Goal: Task Accomplishment & Management: Complete application form

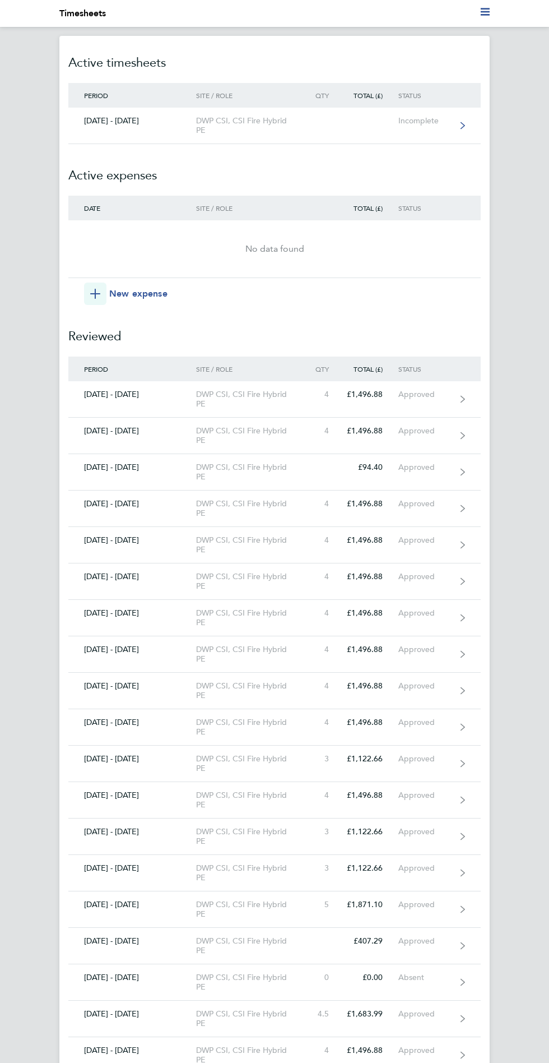
click at [445, 123] on div "Incomplete" at bounding box center [428, 121] width 58 height 10
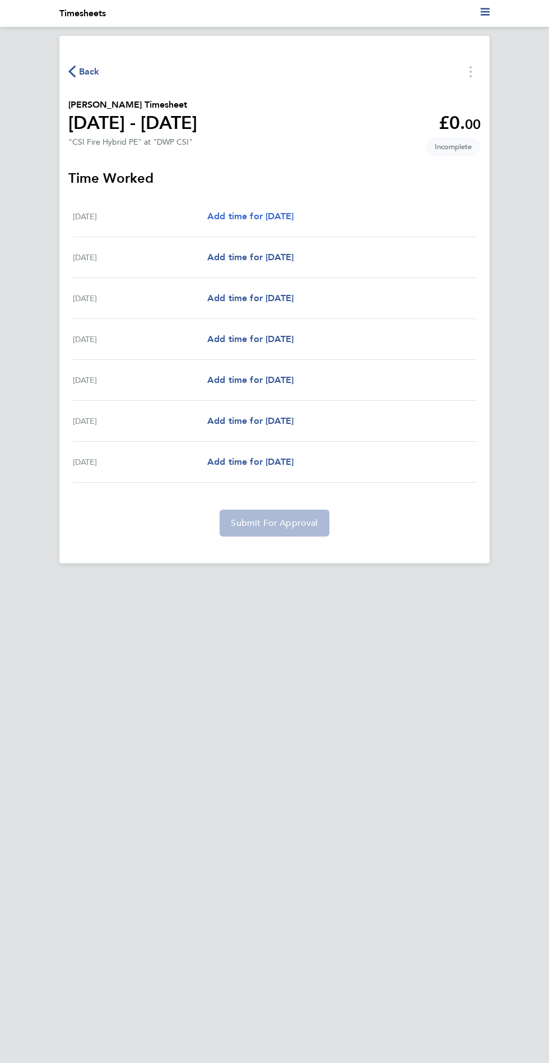
click at [294, 216] on span "Add time for [DATE]" at bounding box center [250, 216] width 86 height 11
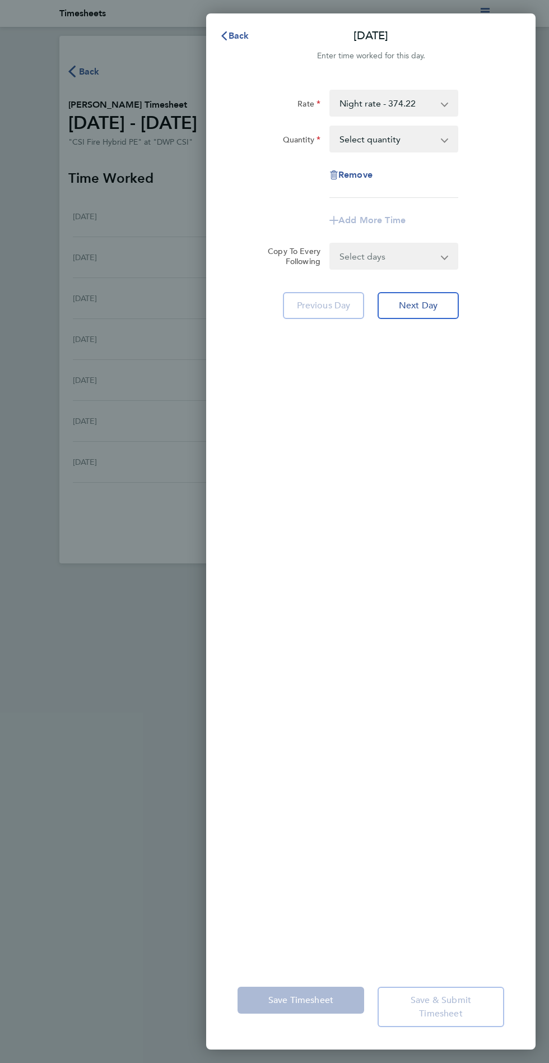
click at [433, 136] on select "Select quantity 0.5 1" at bounding box center [387, 139] width 113 height 25
select select "1"
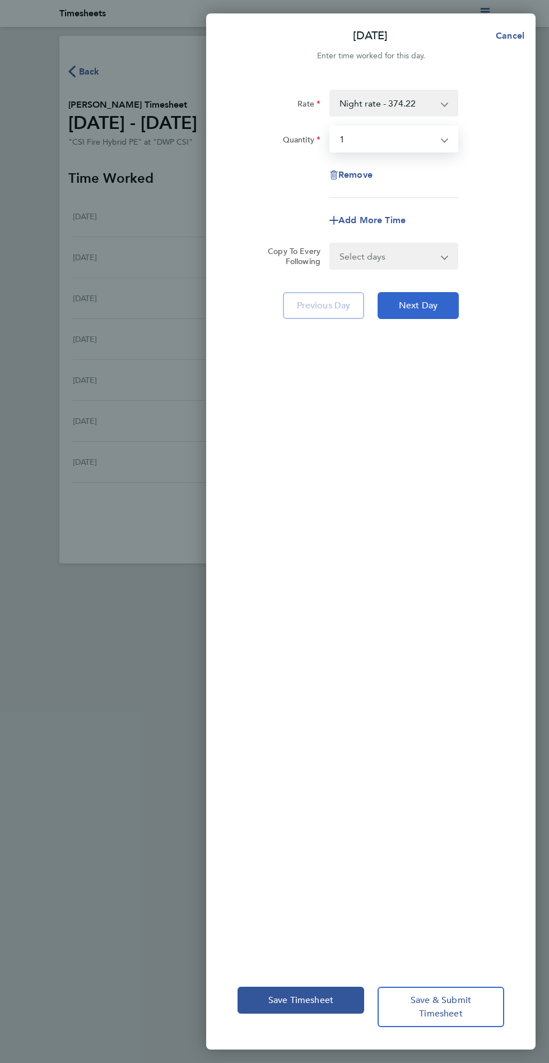
click at [438, 308] on button "Next Day" at bounding box center [418, 305] width 81 height 27
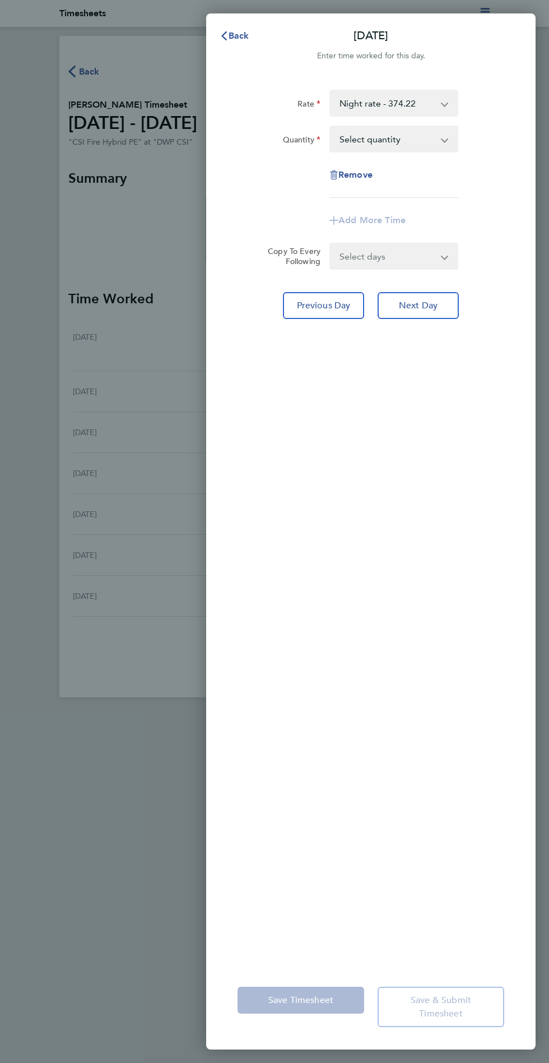
click at [422, 136] on select "Select quantity 0.5 1" at bounding box center [387, 139] width 113 height 25
select select "1"
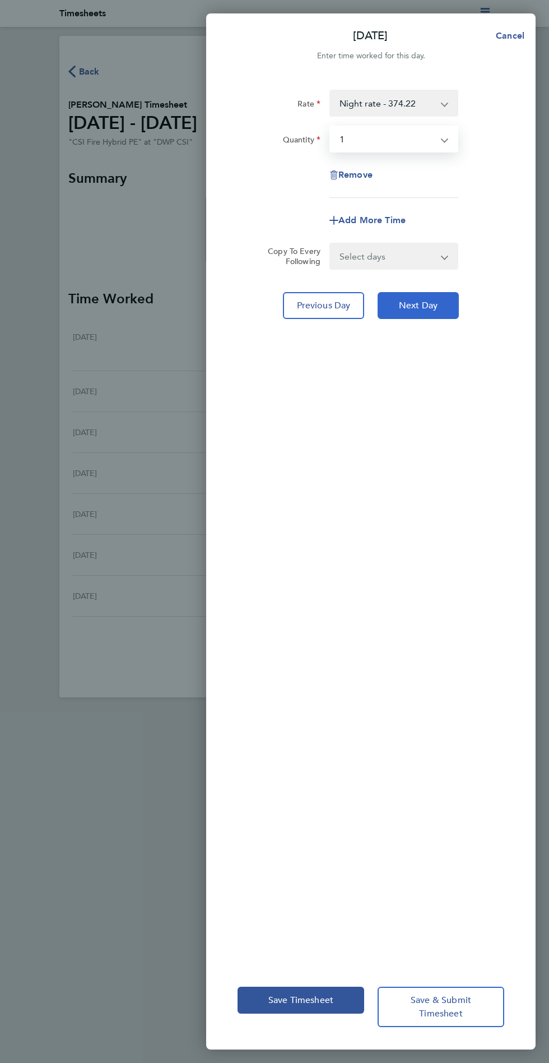
click at [443, 301] on button "Next Day" at bounding box center [418, 305] width 81 height 27
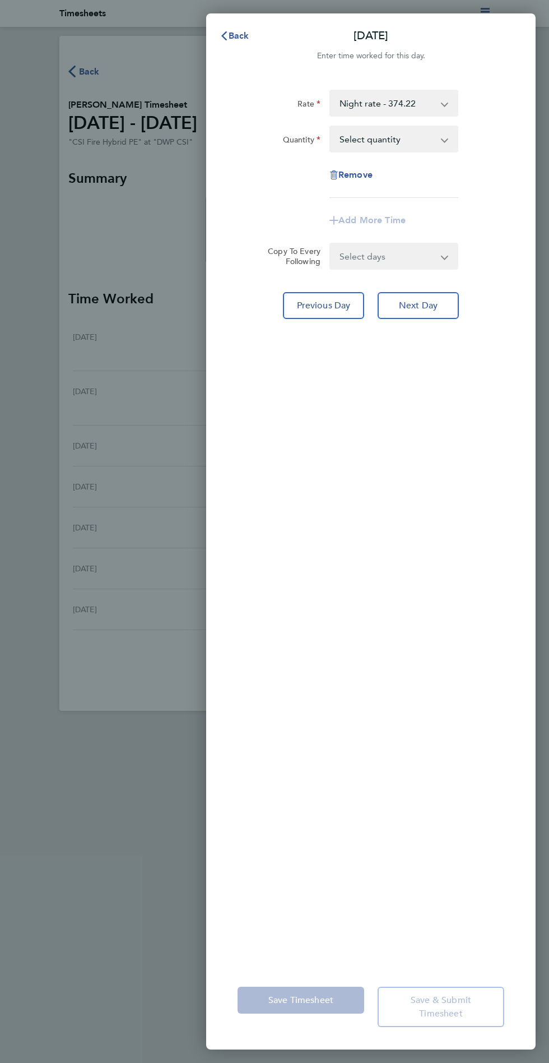
click at [434, 139] on select "Select quantity 0.5 1" at bounding box center [387, 139] width 113 height 25
select select "1"
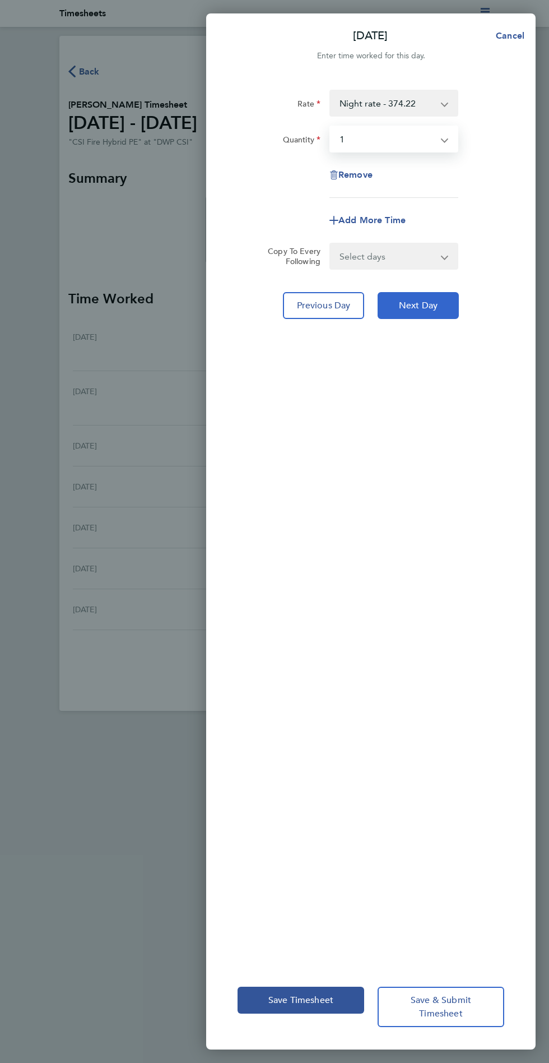
click at [437, 301] on span "Next Day" at bounding box center [418, 305] width 39 height 11
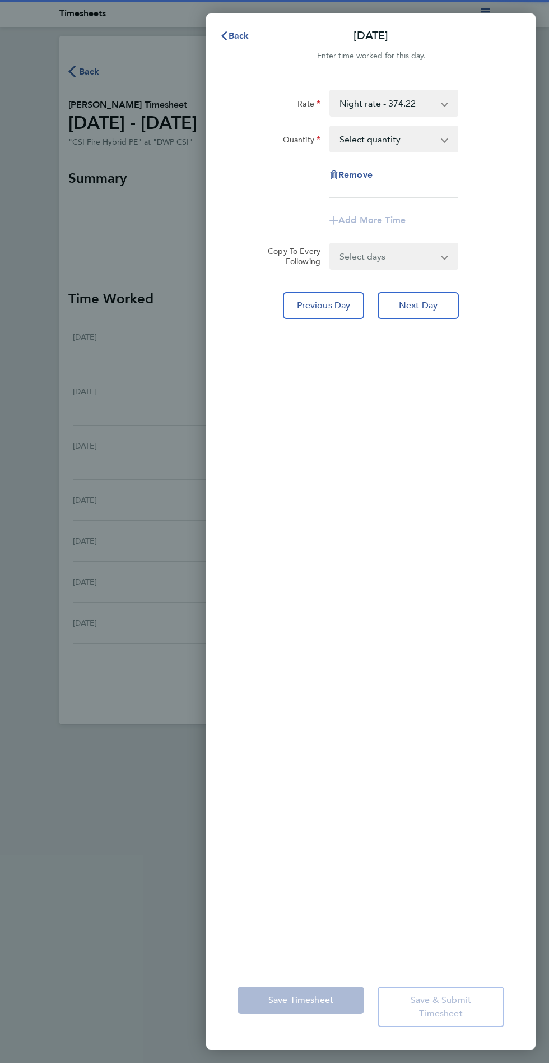
click at [424, 137] on select "Select quantity 0.5 1" at bounding box center [387, 139] width 113 height 25
select select "1"
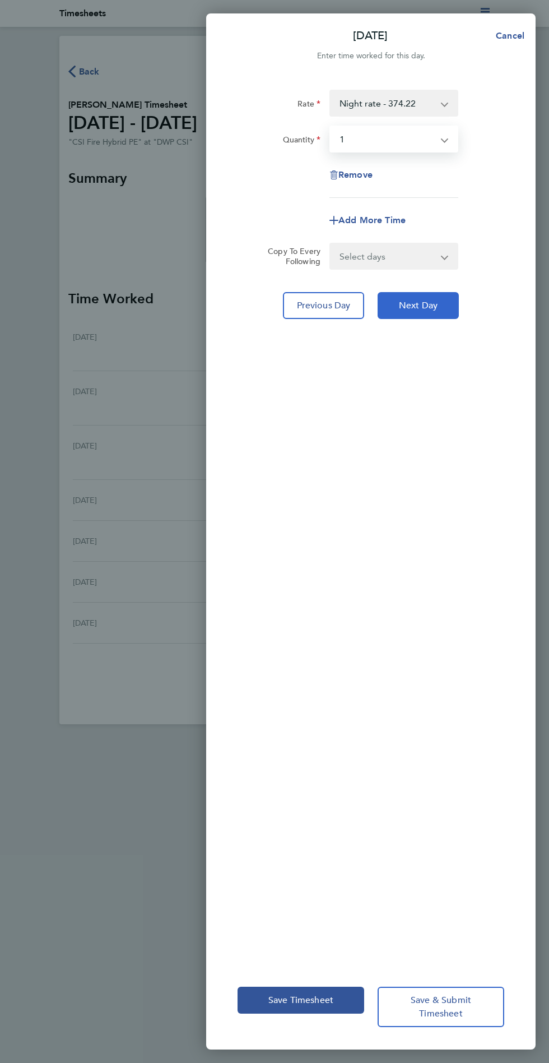
click at [433, 307] on span "Next Day" at bounding box center [418, 305] width 39 height 11
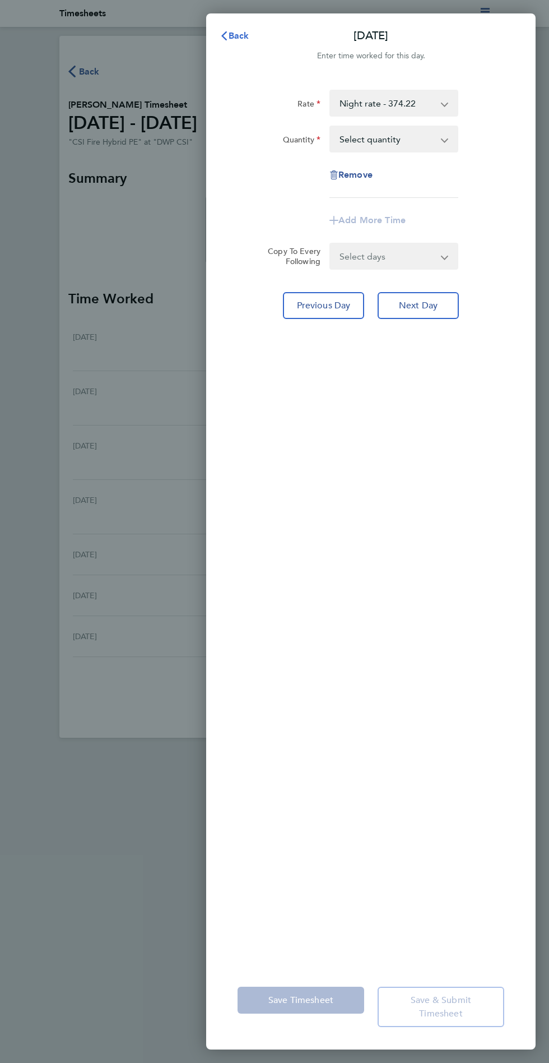
click at [238, 29] on button "Back" at bounding box center [235, 36] width 52 height 22
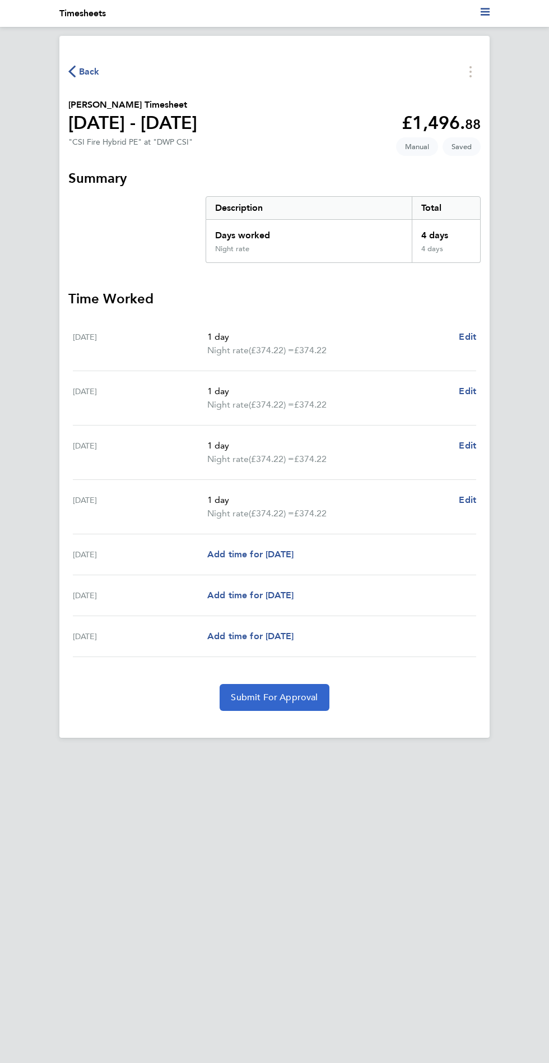
click at [286, 698] on span "Submit For Approval" at bounding box center [274, 697] width 87 height 11
